Goal: Information Seeking & Learning: Learn about a topic

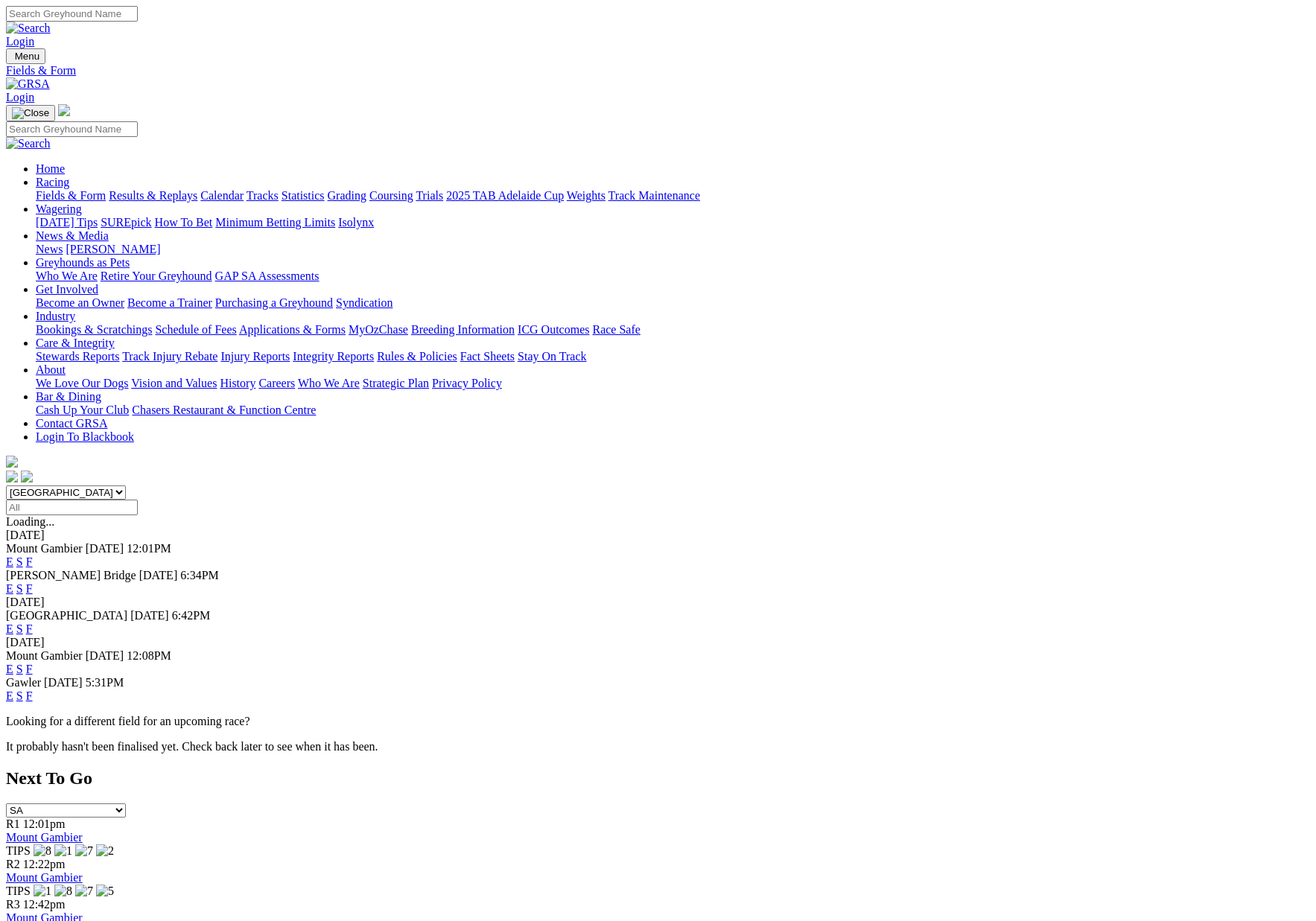
click at [33, 582] on link "F" at bounding box center [30, 588] width 6 height 13
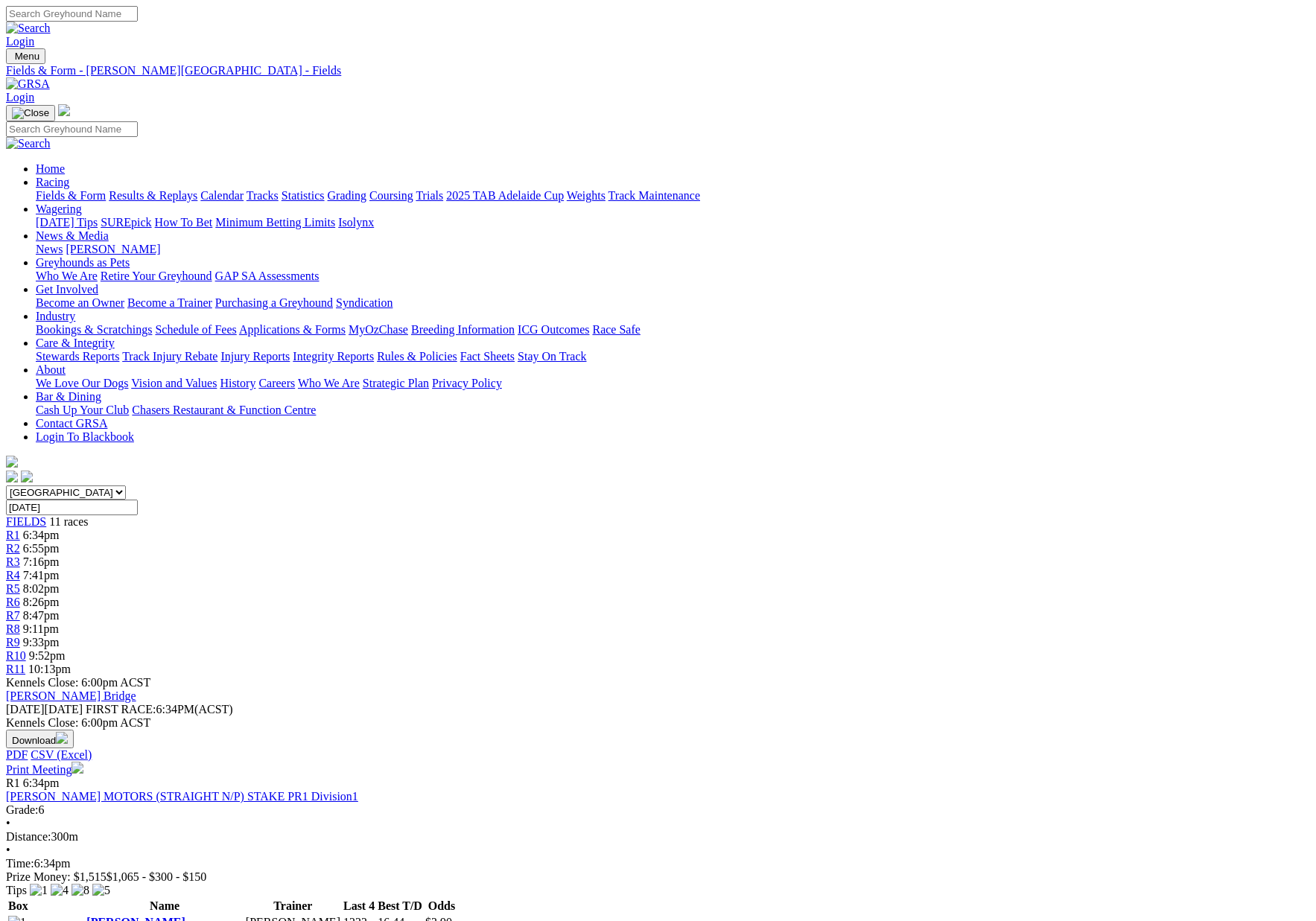
click at [197, 189] on link "Results & Replays" at bounding box center [153, 196] width 89 height 13
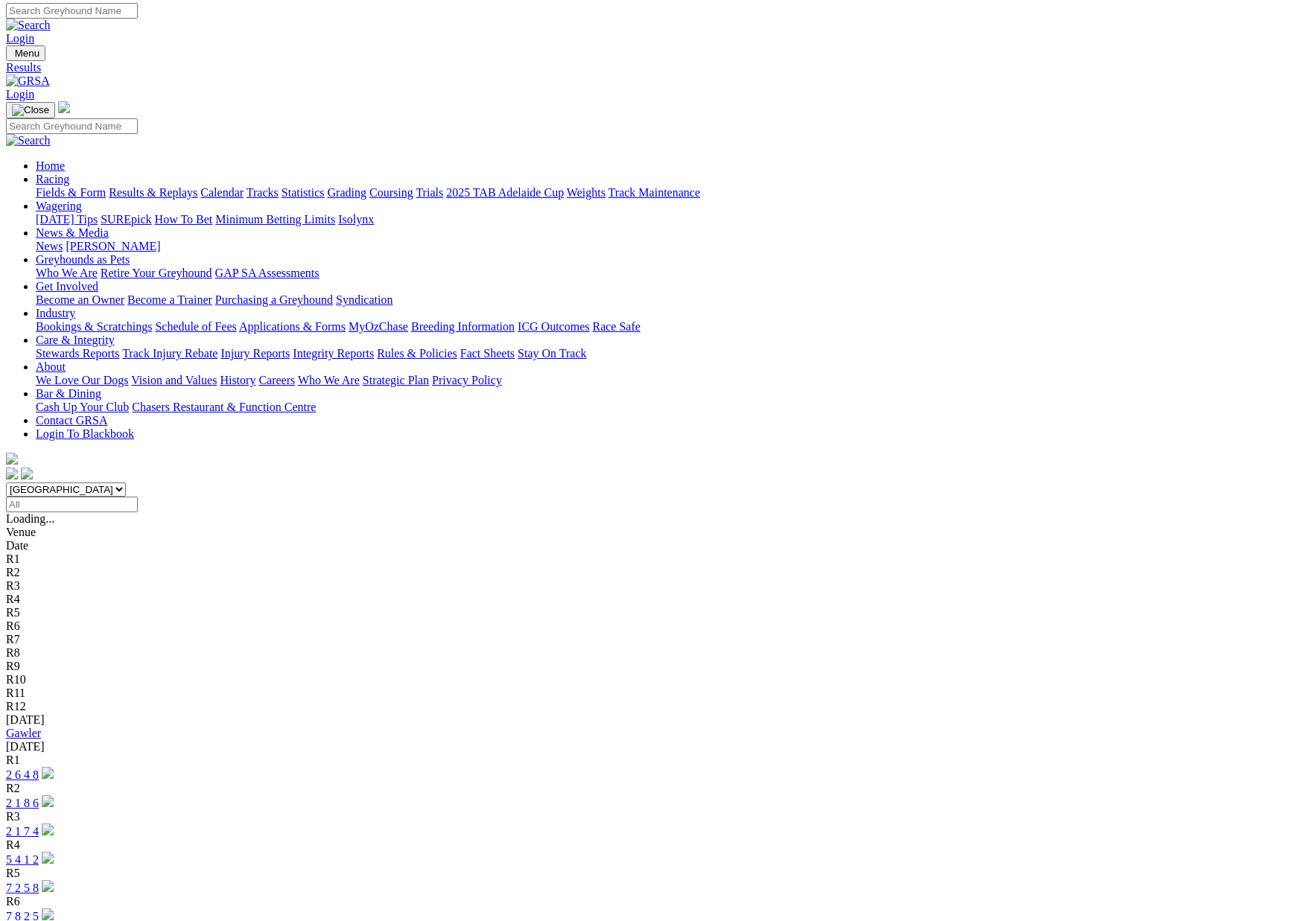
scroll to position [5, 1]
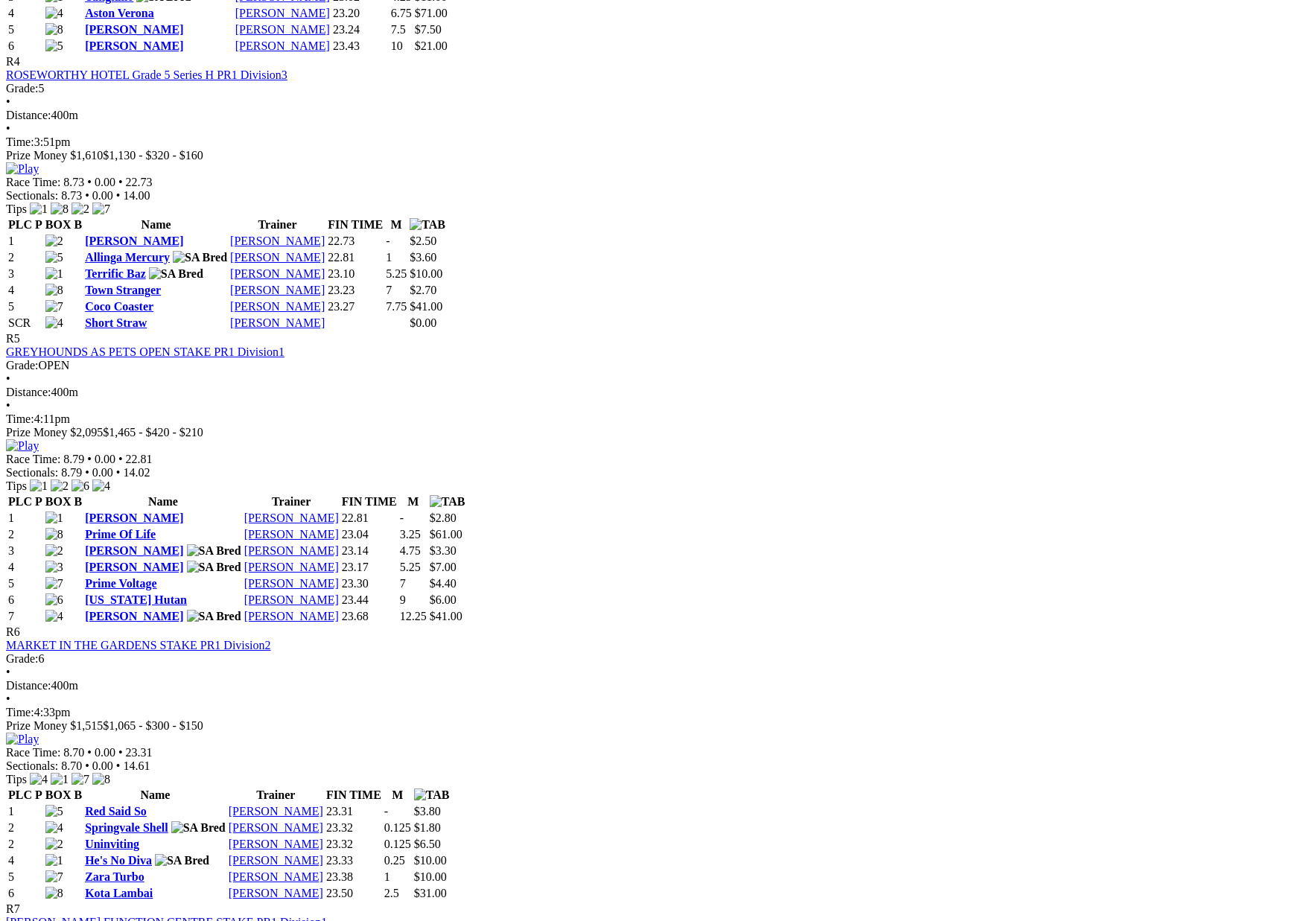
scroll to position [1519, 0]
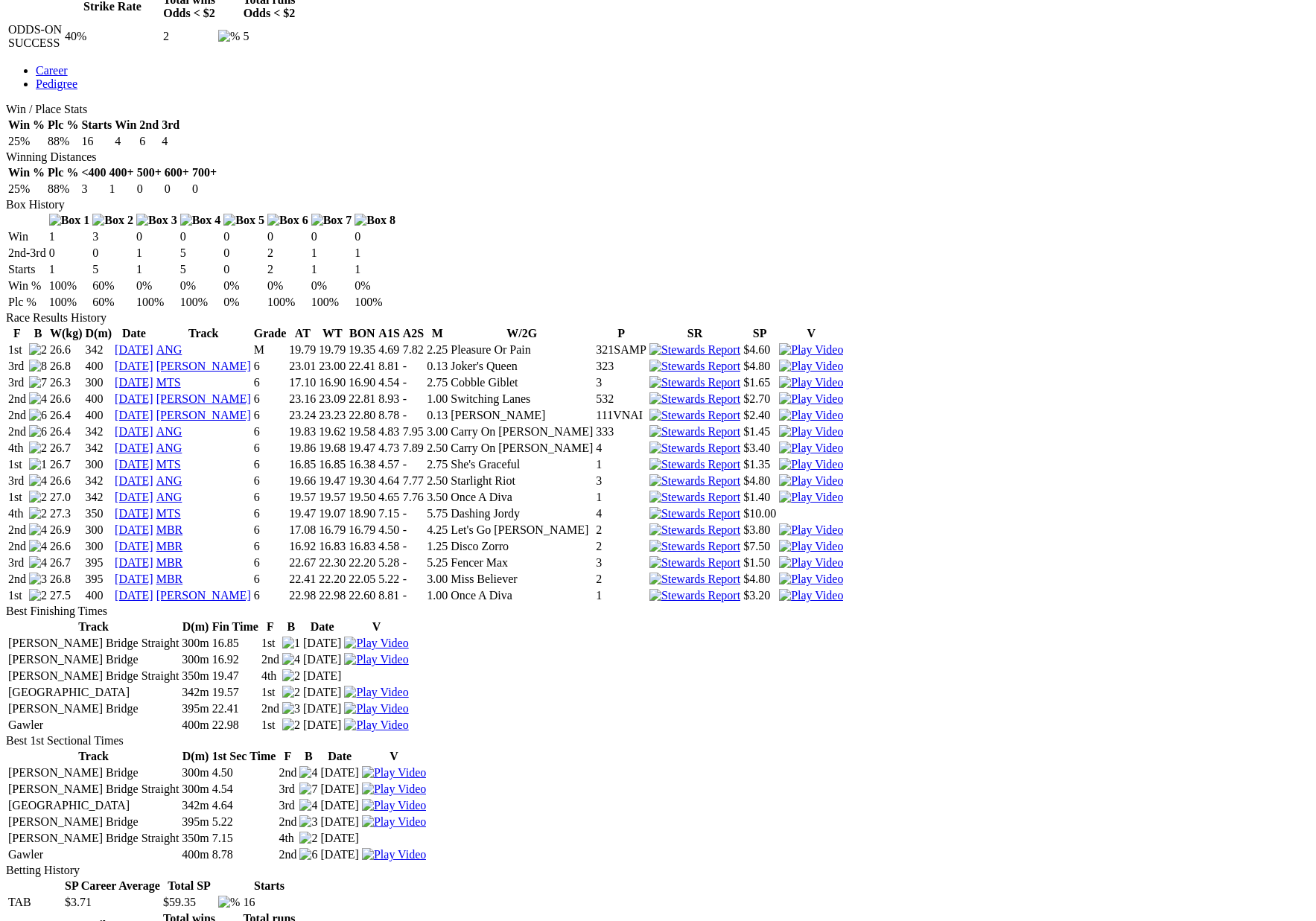
scroll to position [778, 0]
